Goal: Check status: Check status

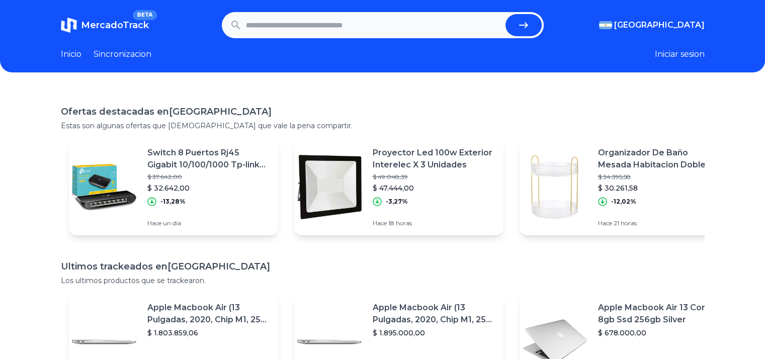
click at [307, 24] on input "text" at bounding box center [374, 25] width 256 height 22
paste input "**********"
click at [526, 24] on icon "submit" at bounding box center [524, 25] width 12 height 12
type input "**********"
